Goal: Task Accomplishment & Management: Complete application form

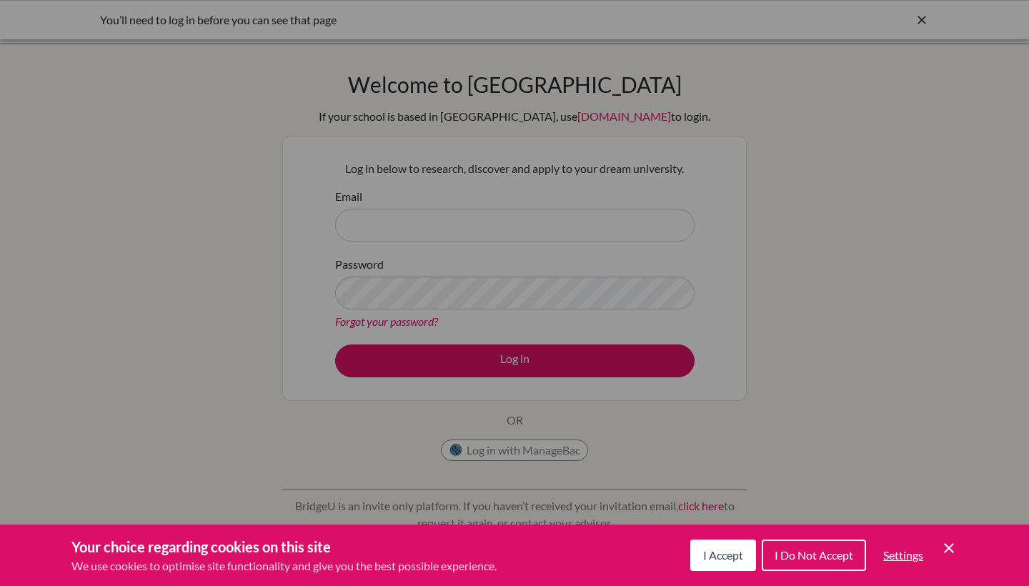
click at [494, 242] on div "Cookie Preferences" at bounding box center [514, 293] width 1029 height 586
click at [836, 551] on span "I Do Not Accept" at bounding box center [814, 555] width 79 height 14
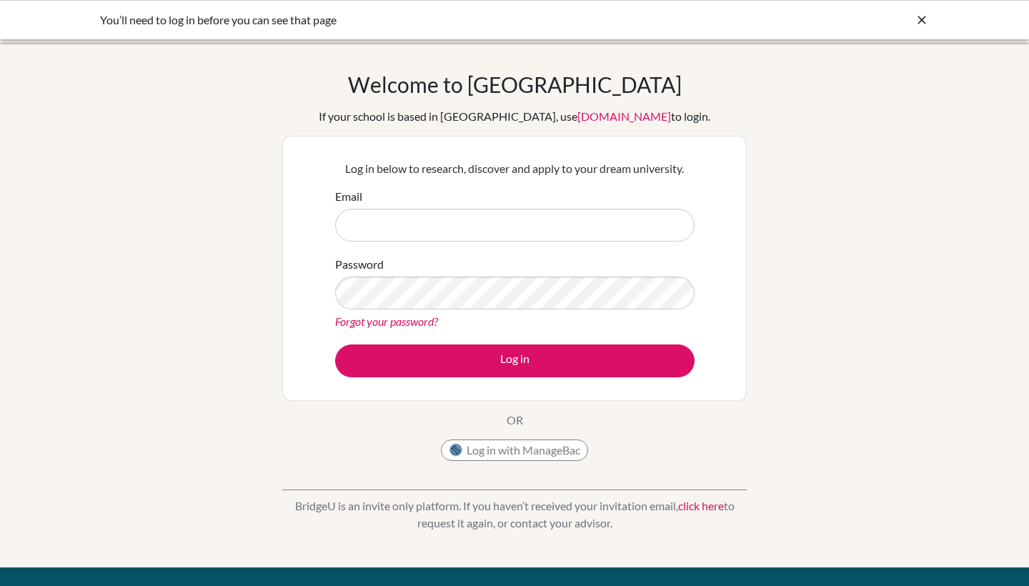
click at [829, 553] on div "Welcome to [GEOGRAPHIC_DATA] If your school is based in [GEOGRAPHIC_DATA], use …" at bounding box center [514, 305] width 1029 height 525
click at [501, 229] on input "Email" at bounding box center [515, 225] width 360 height 33
type input "[EMAIL_ADDRESS][DOMAIN_NAME]"
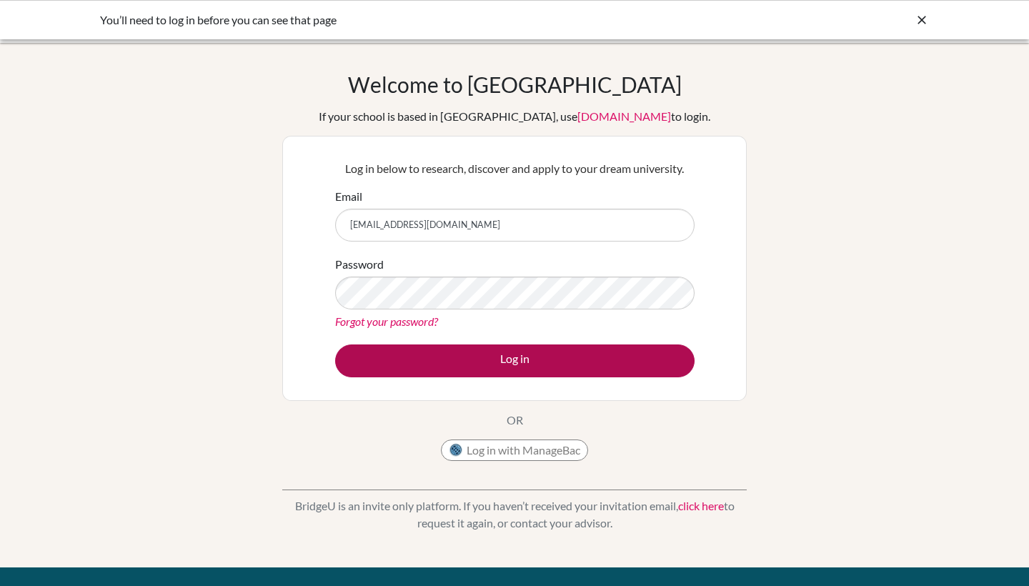
click at [478, 362] on button "Log in" at bounding box center [515, 361] width 360 height 33
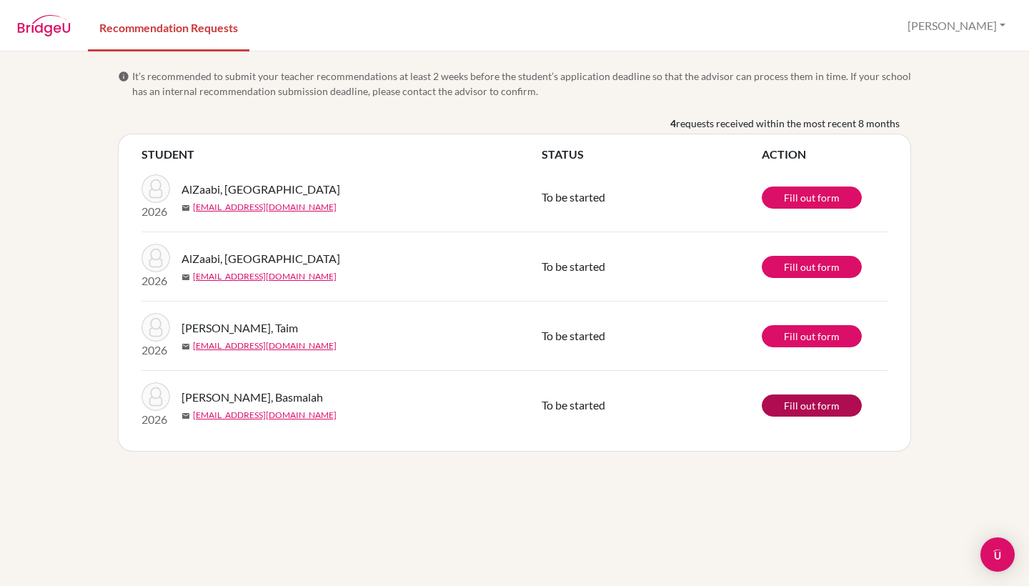
click at [798, 408] on link "Fill out form" at bounding box center [812, 406] width 100 height 22
click at [158, 197] on img at bounding box center [156, 188] width 29 height 29
click at [801, 403] on link "Fill out form" at bounding box center [812, 406] width 100 height 22
